Goal: Information Seeking & Learning: Learn about a topic

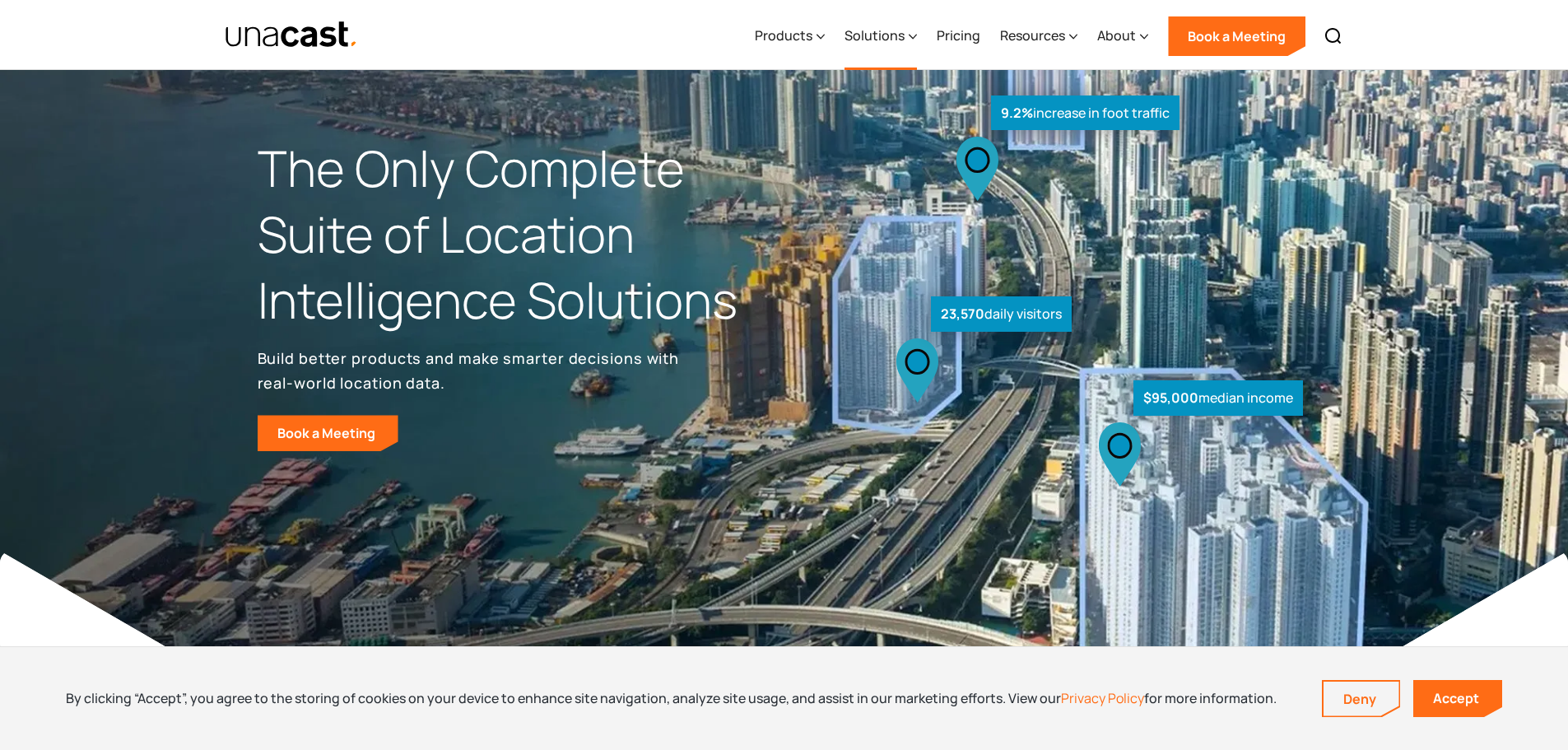
click at [900, 53] on div "Solutions" at bounding box center [881, 36] width 72 height 68
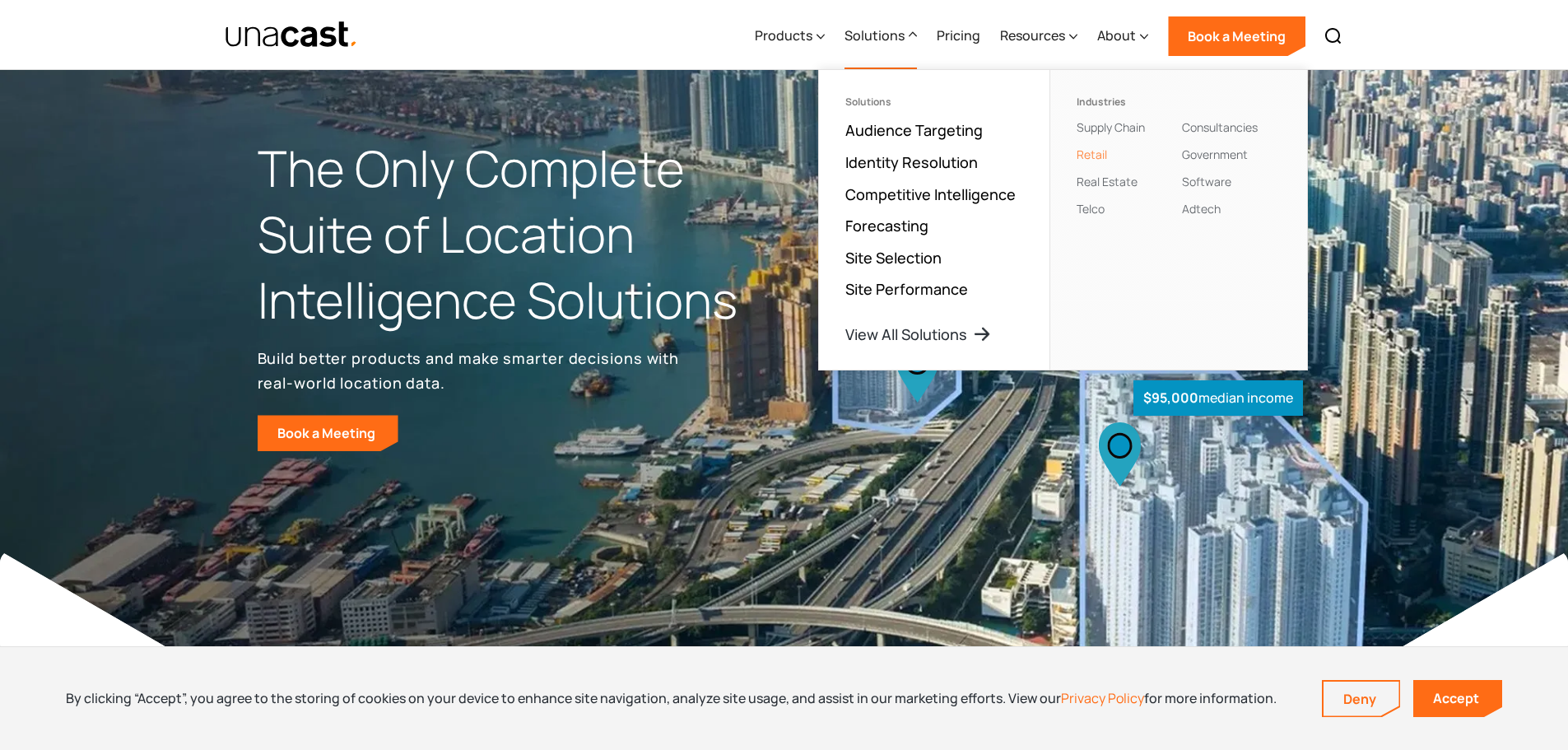
click at [1100, 155] on link "Retail" at bounding box center [1092, 154] width 31 height 16
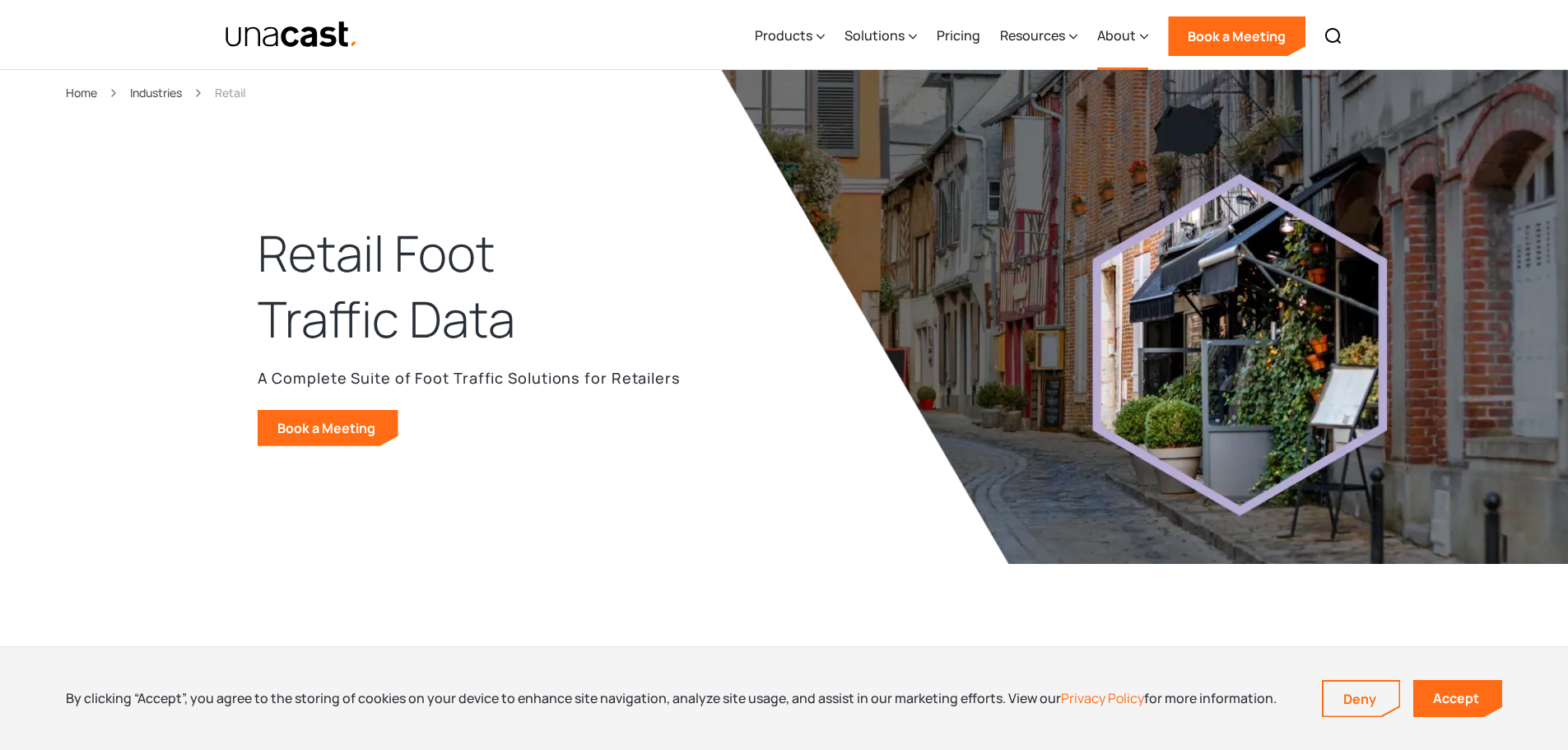
click at [1115, 31] on div "About" at bounding box center [1117, 34] width 39 height 20
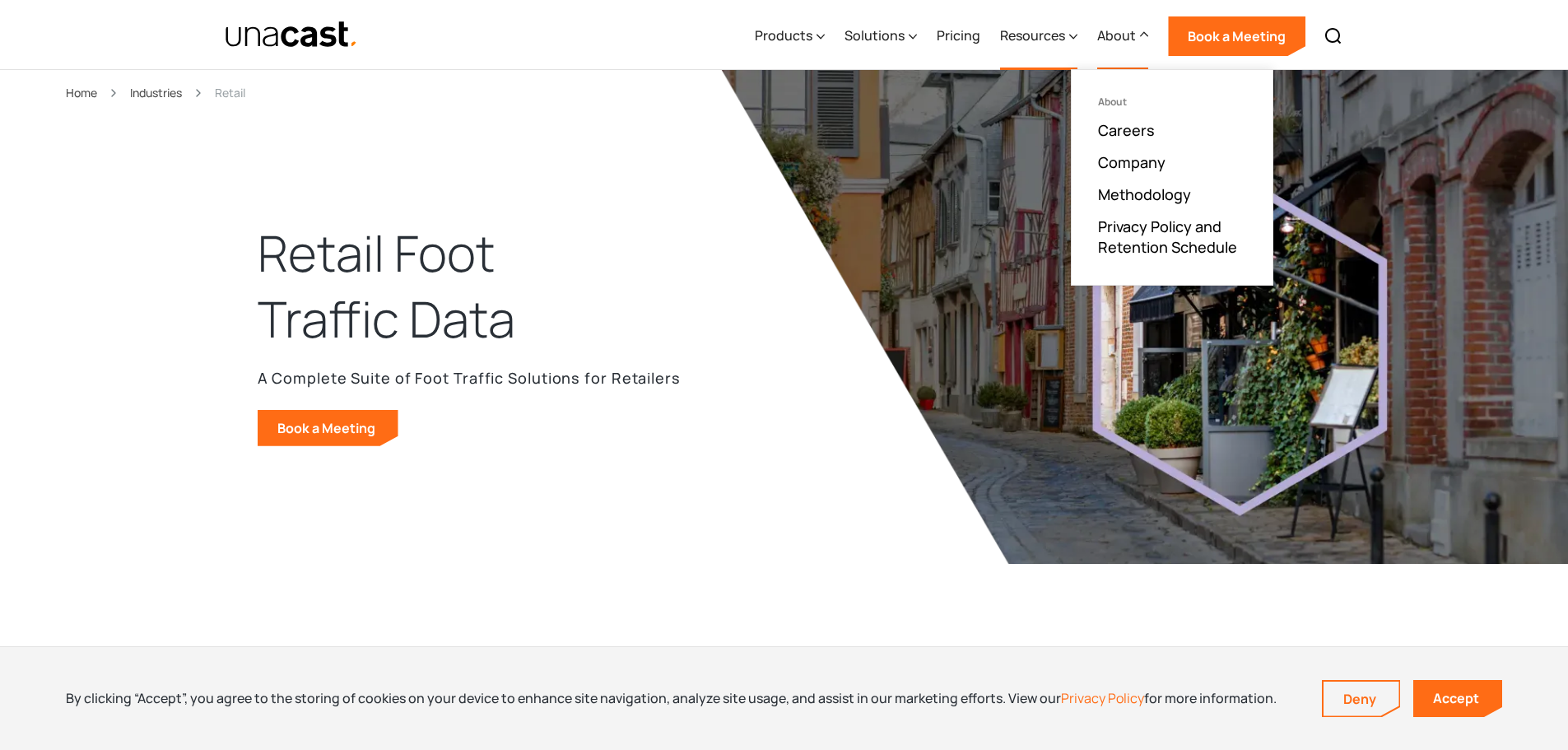
click at [1056, 38] on div "Resources" at bounding box center [1033, 34] width 65 height 20
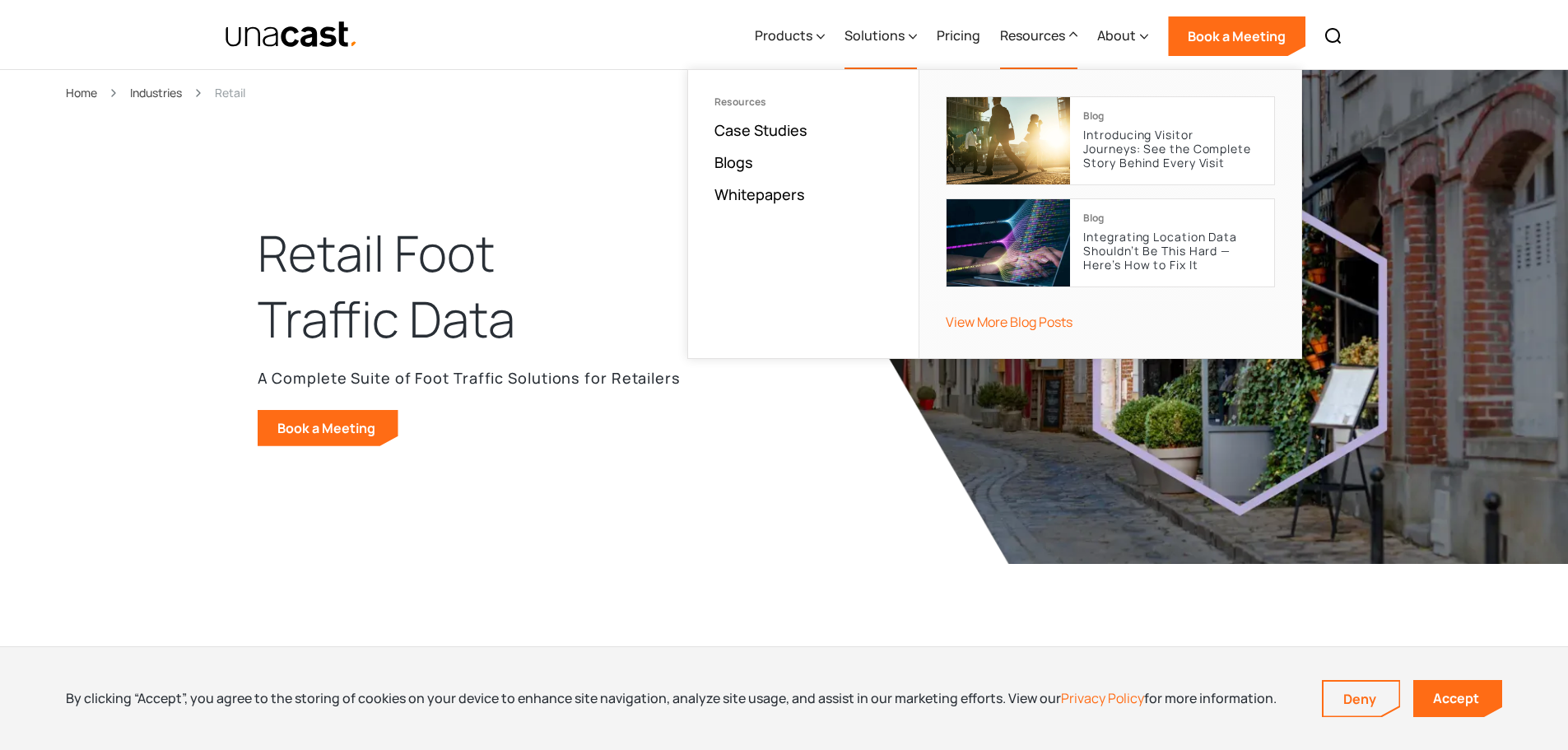
click at [882, 42] on div "Solutions" at bounding box center [875, 34] width 60 height 20
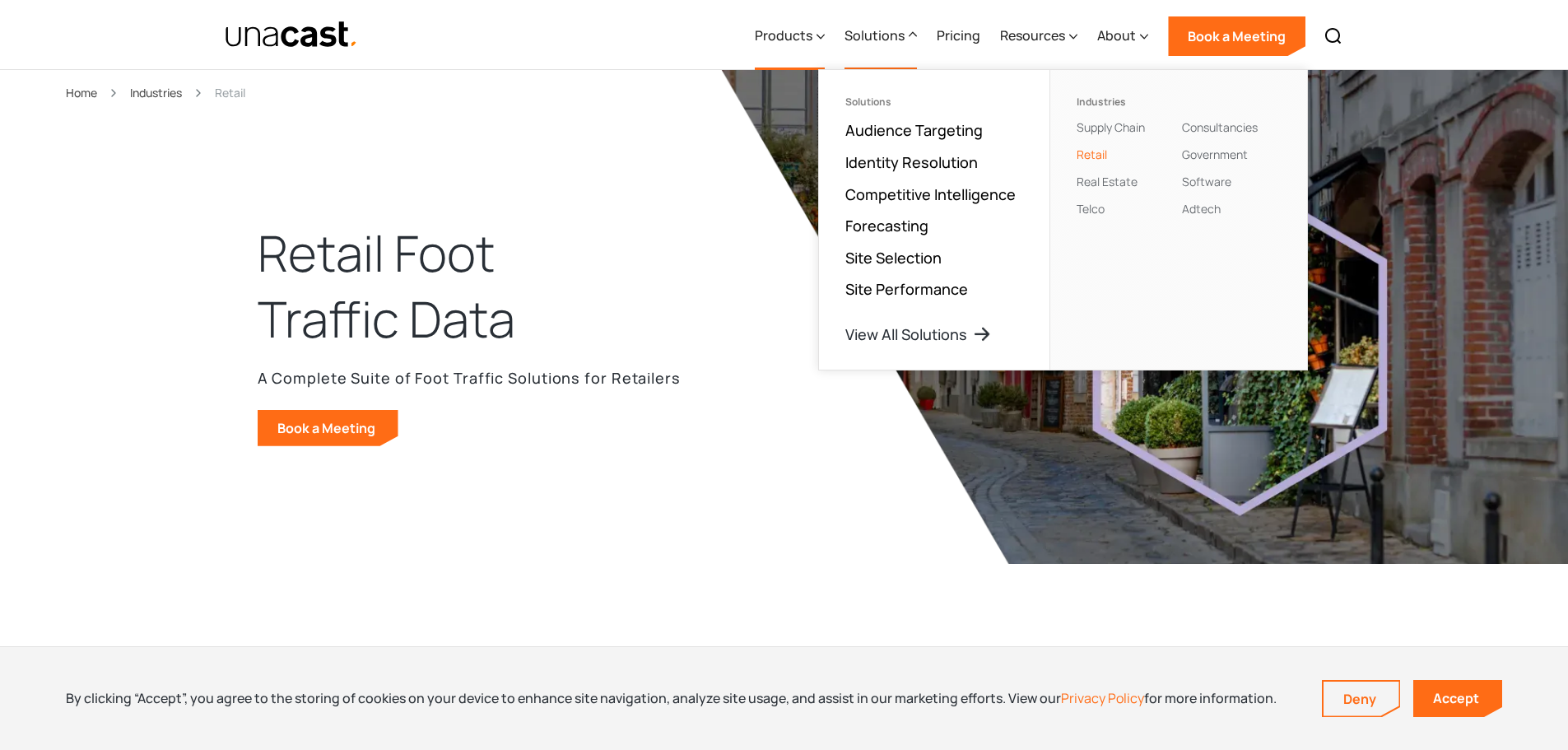
click at [809, 39] on div "Products" at bounding box center [784, 34] width 58 height 20
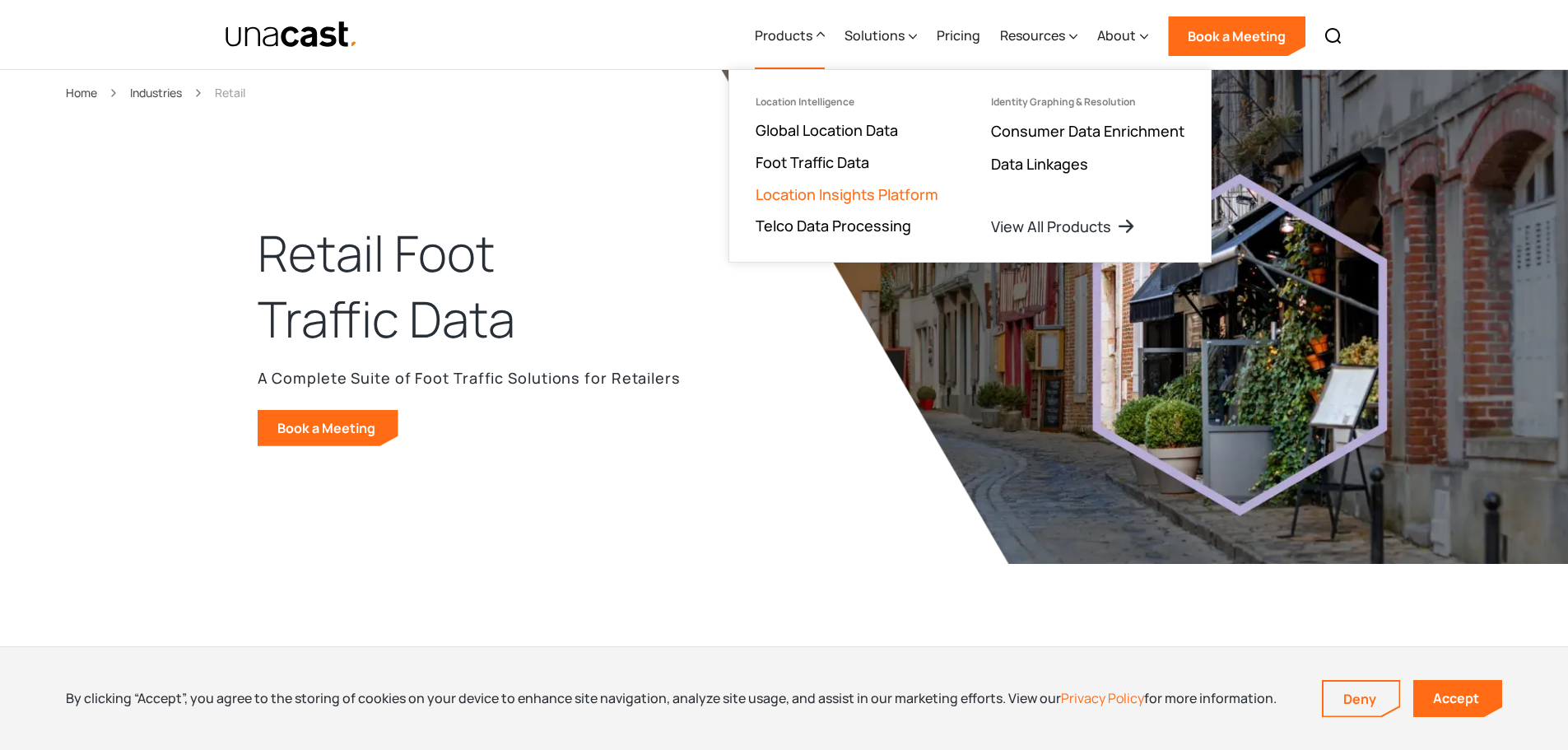
click at [848, 194] on link "Location Insights Platform" at bounding box center [847, 193] width 183 height 20
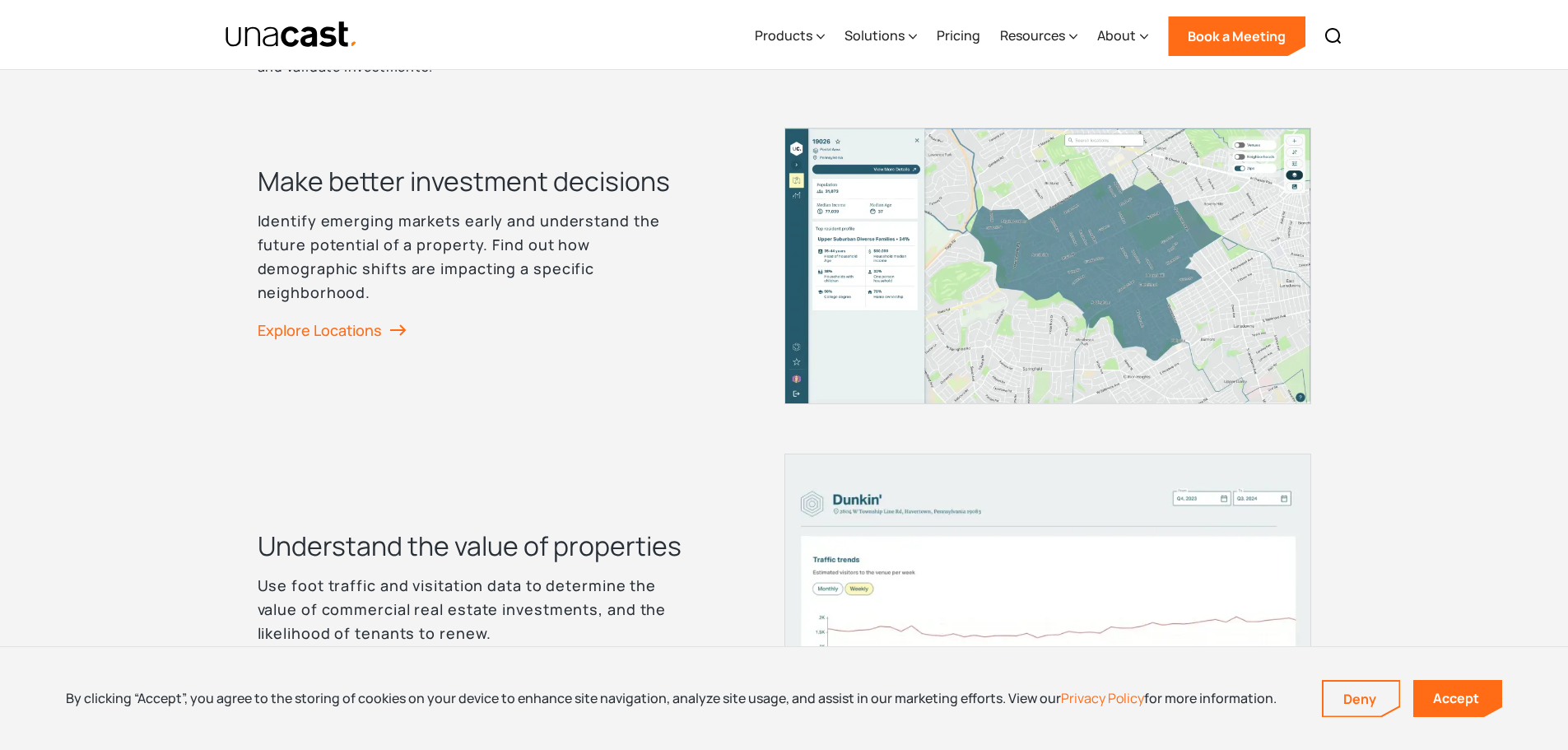
scroll to position [2140, 0]
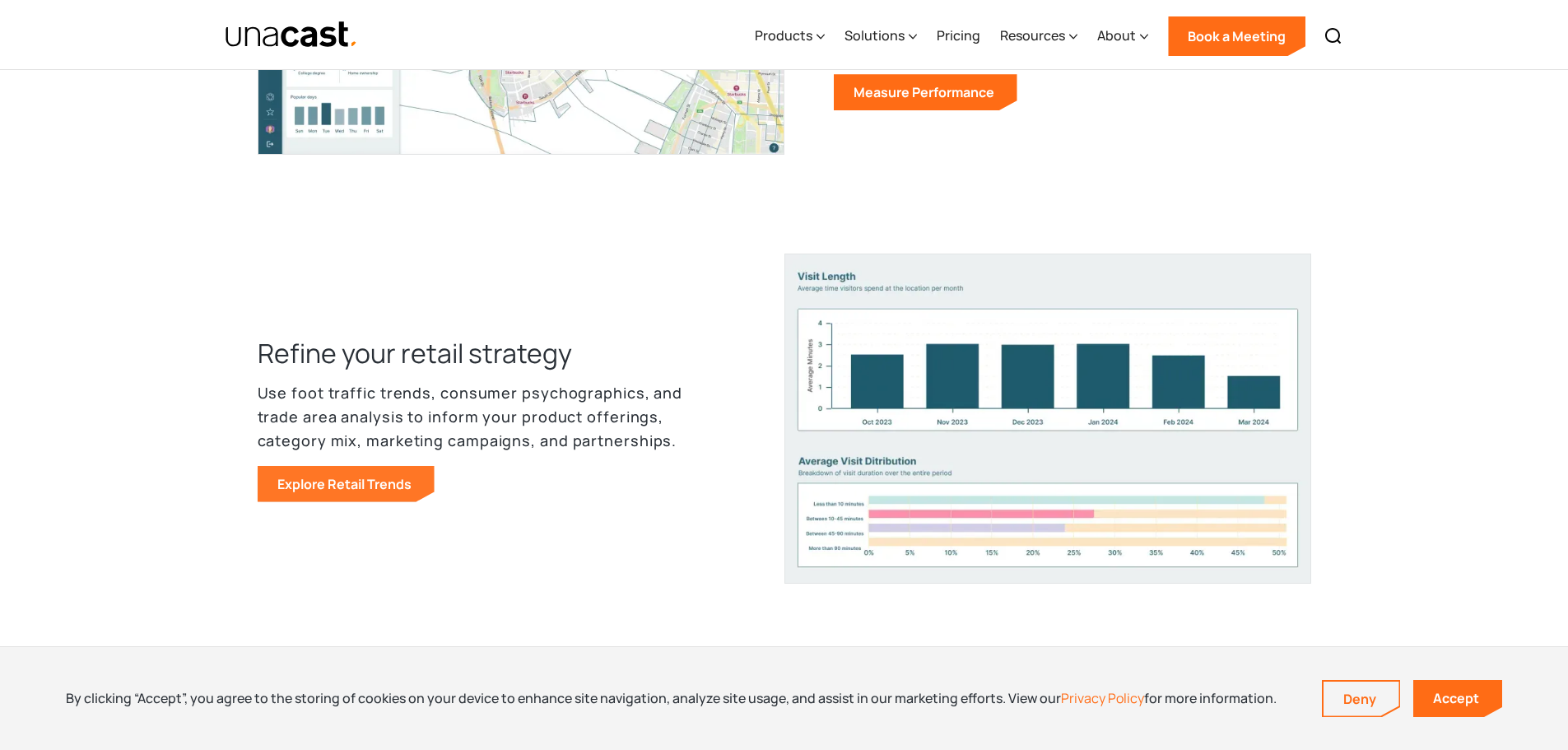
click at [352, 473] on link "Explore Retail Trends" at bounding box center [346, 483] width 177 height 36
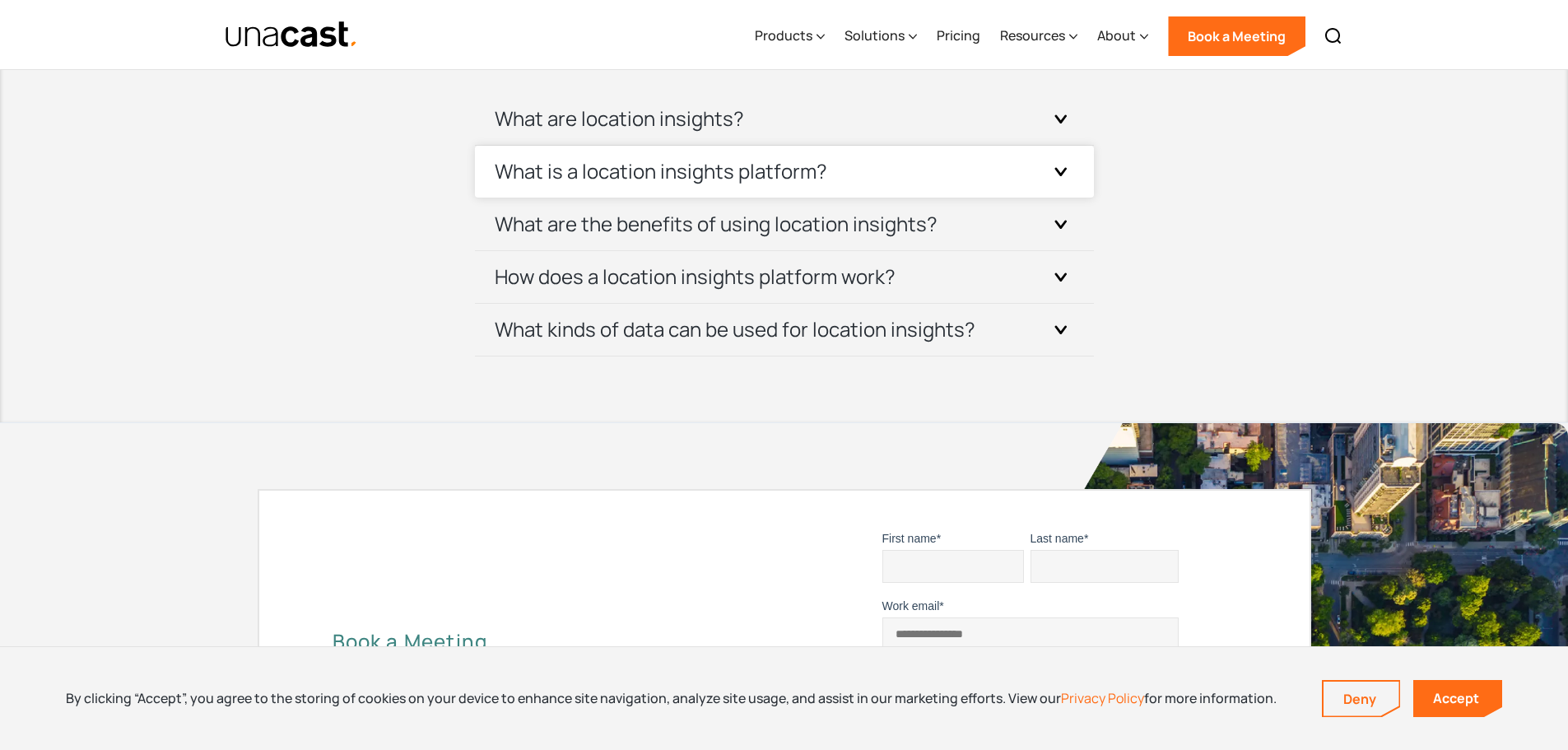
scroll to position [5675, 0]
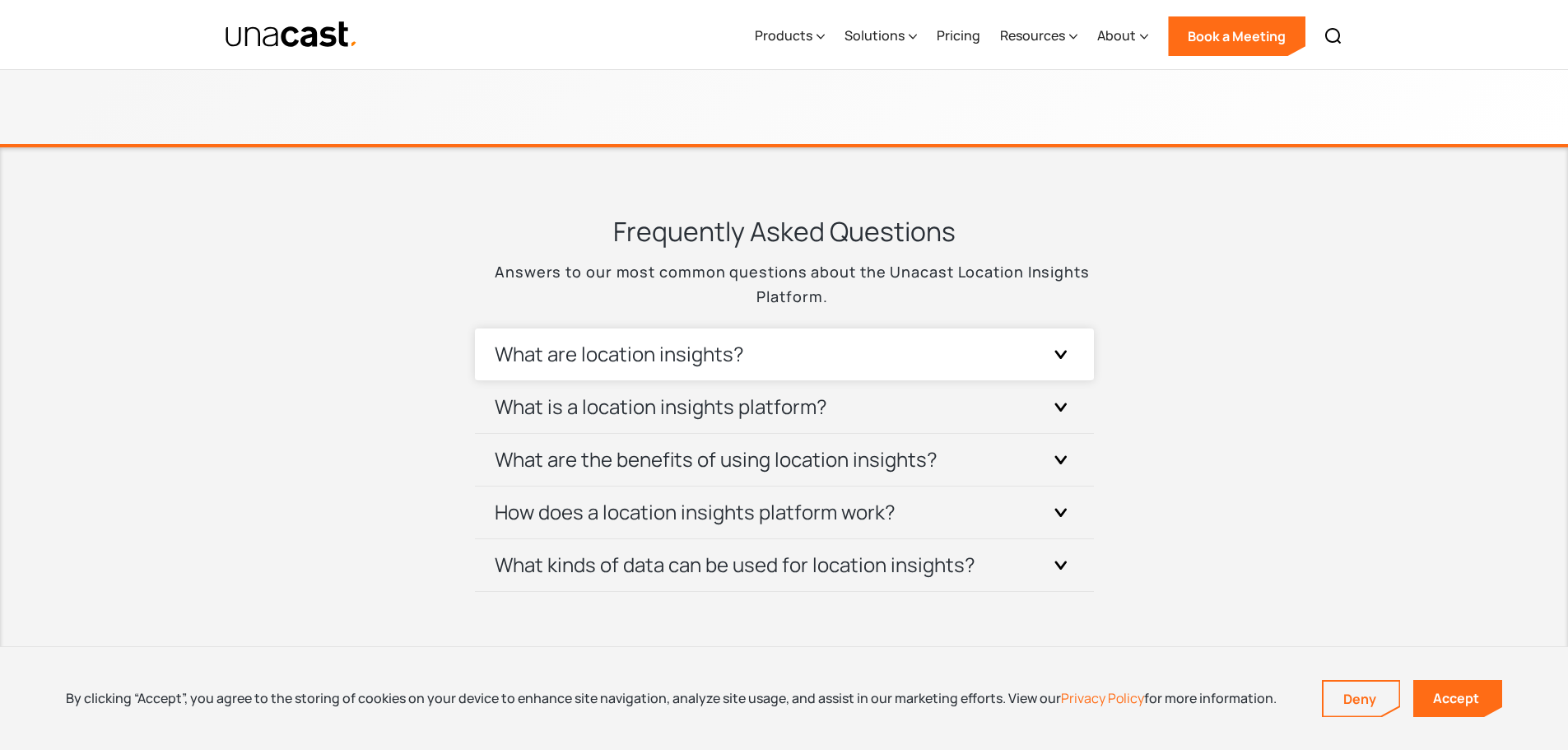
click at [1081, 349] on div "What are location insights? Location insights are the actionable takeaways deri…" at bounding box center [784, 354] width 619 height 53
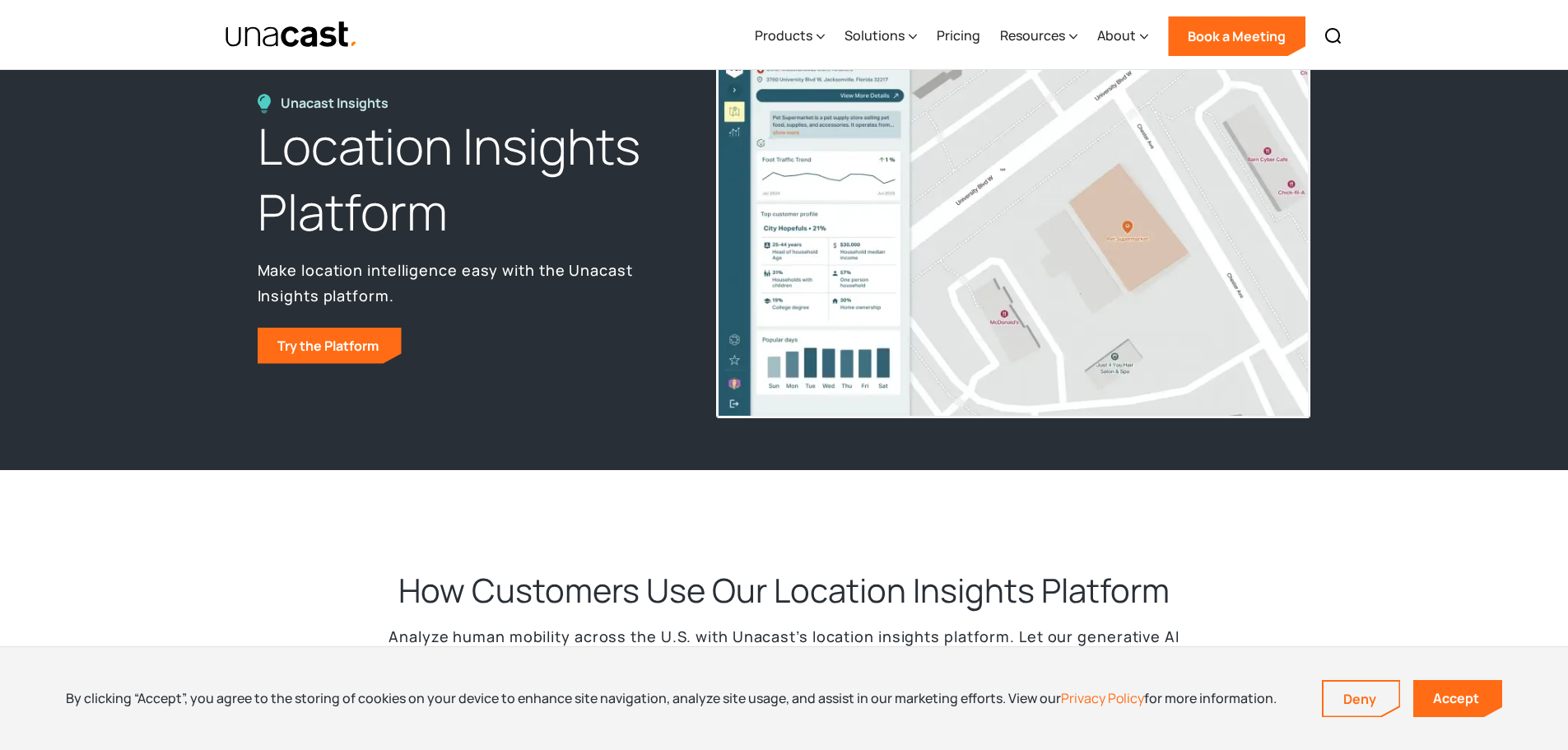
scroll to position [0, 0]
